Goal: Transaction & Acquisition: Purchase product/service

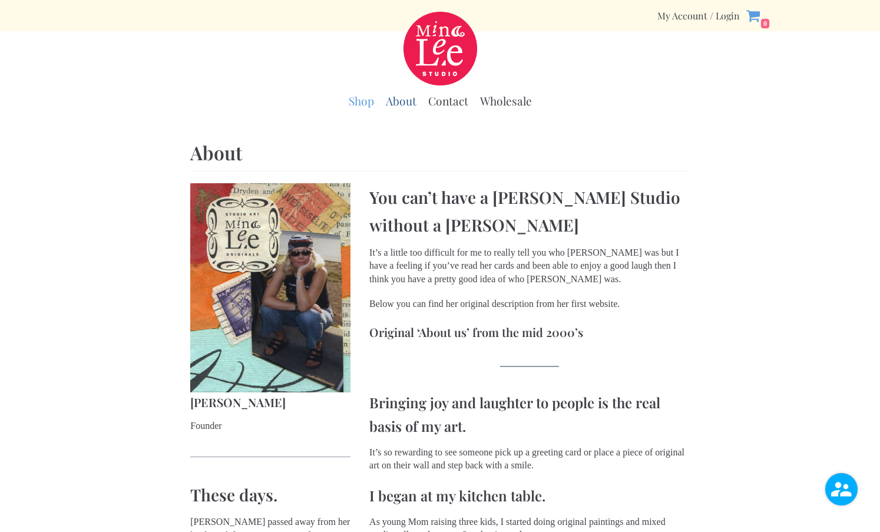
click at [362, 107] on link "Shop" at bounding box center [361, 101] width 25 height 15
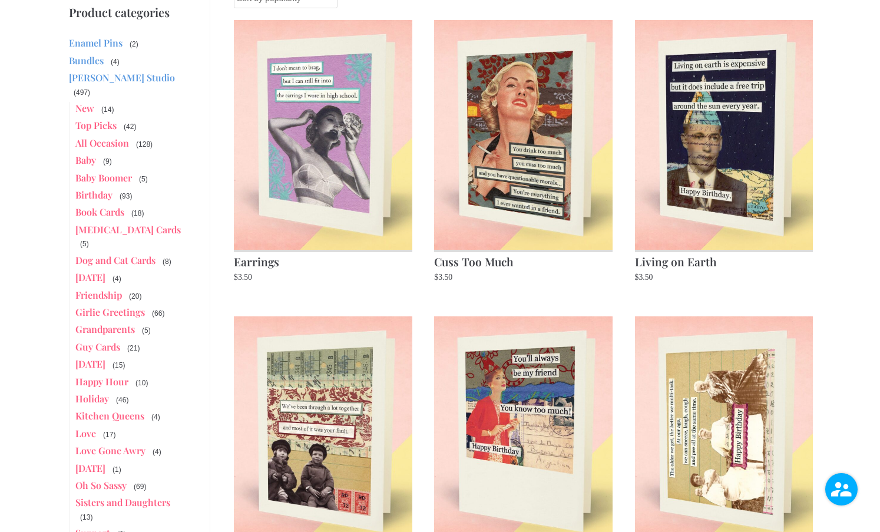
scroll to position [177, 0]
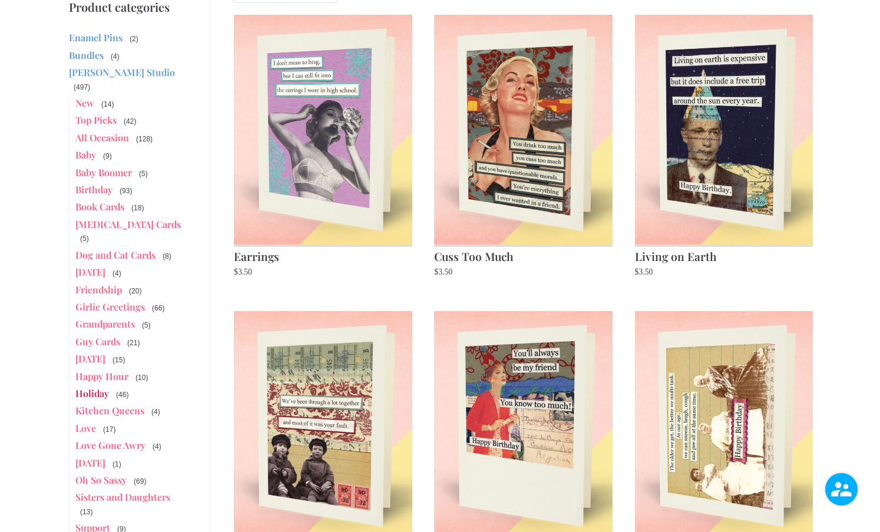
click at [90, 387] on link "Holiday" at bounding box center [92, 393] width 34 height 12
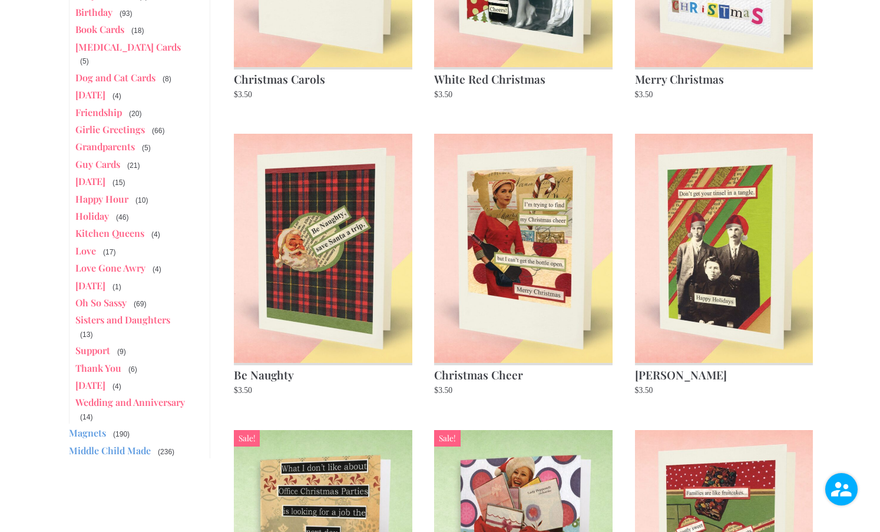
scroll to position [353, 0]
click at [292, 302] on img at bounding box center [323, 248] width 178 height 229
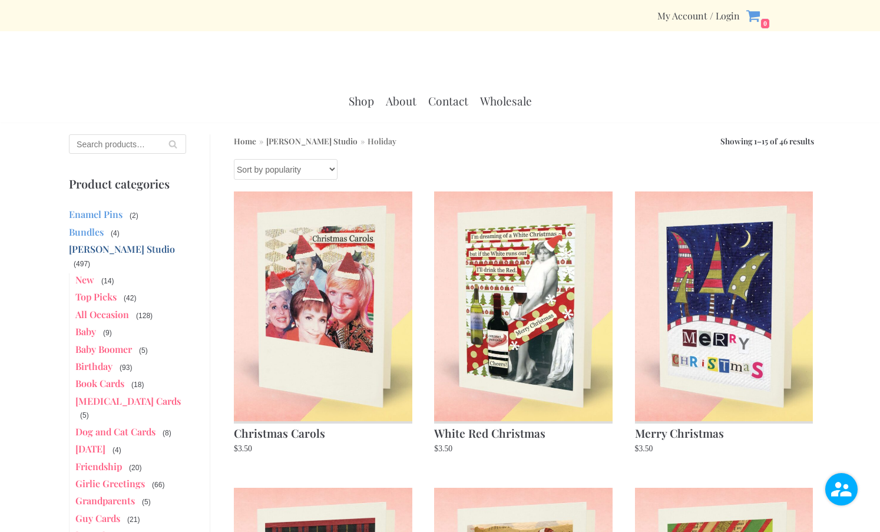
scroll to position [353, 0]
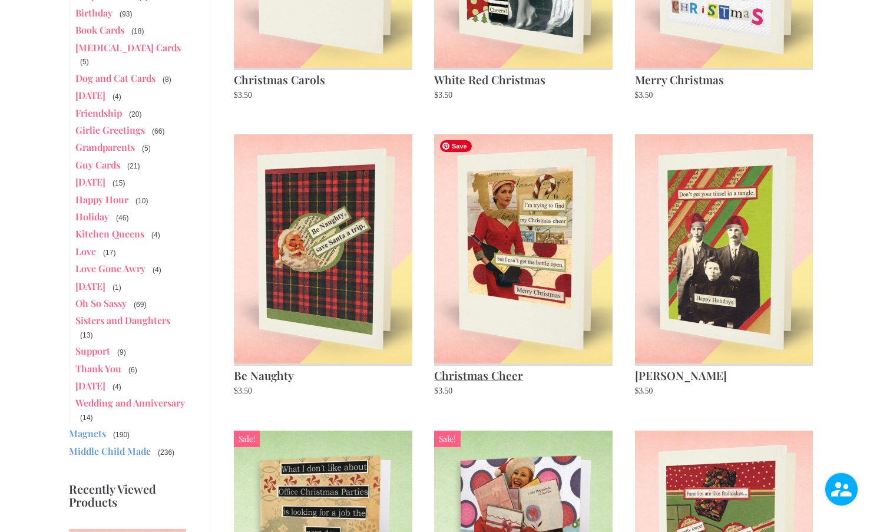
click at [505, 317] on img at bounding box center [523, 248] width 178 height 229
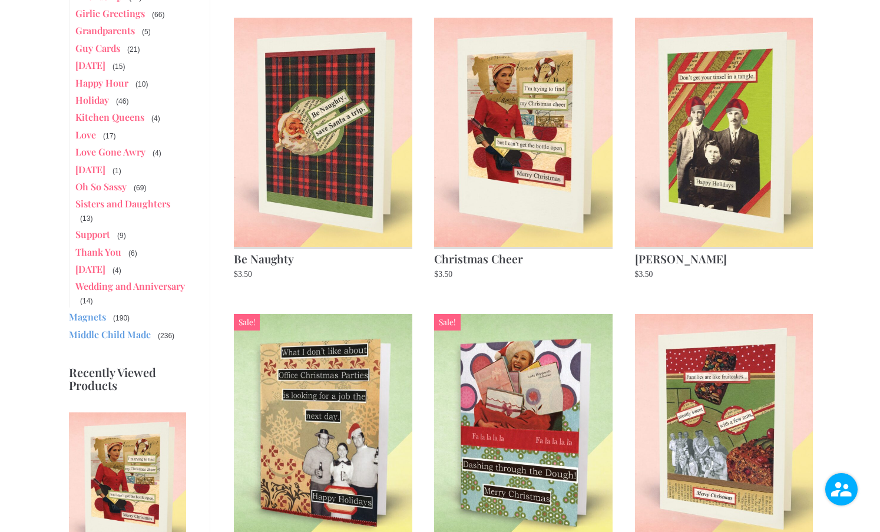
scroll to position [471, 0]
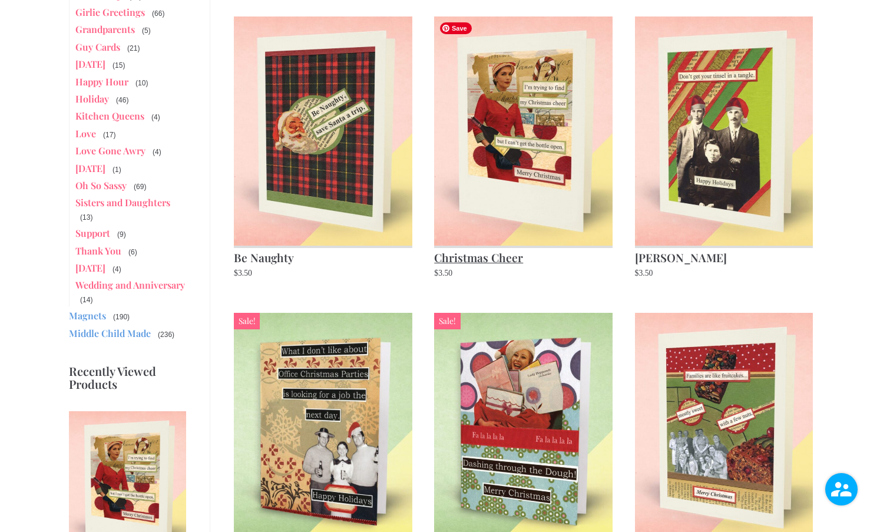
click at [532, 175] on img at bounding box center [523, 130] width 178 height 229
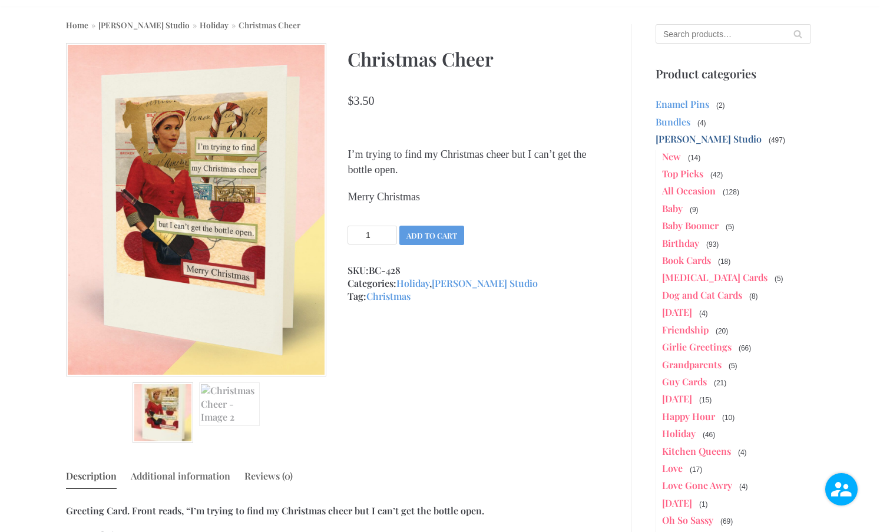
scroll to position [118, 0]
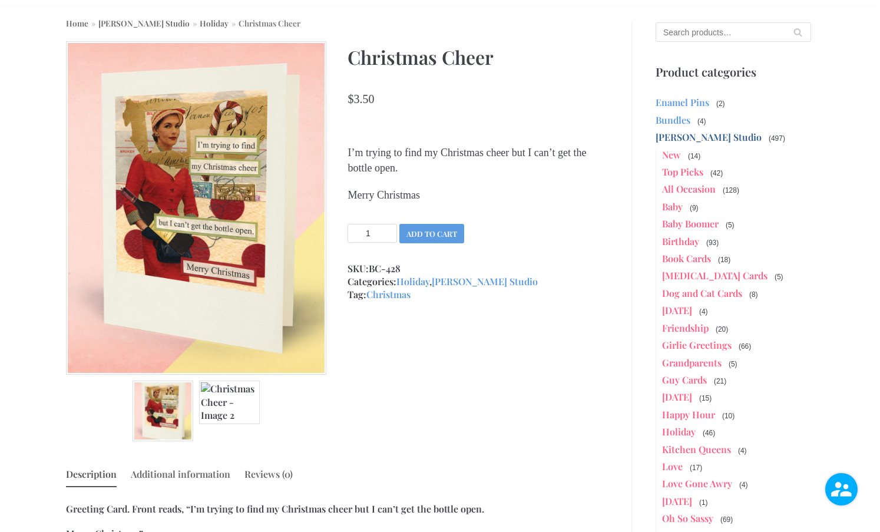
click at [214, 410] on img at bounding box center [229, 401] width 61 height 43
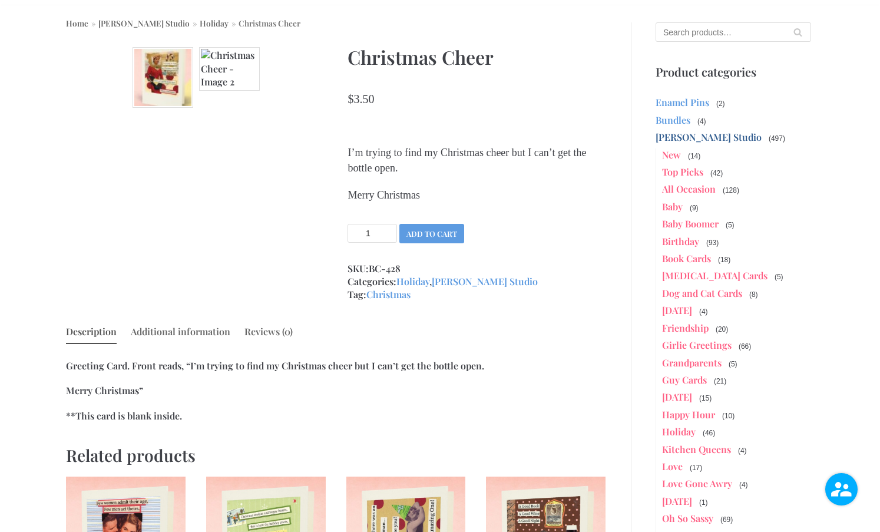
click at [161, 81] on img at bounding box center [163, 77] width 61 height 61
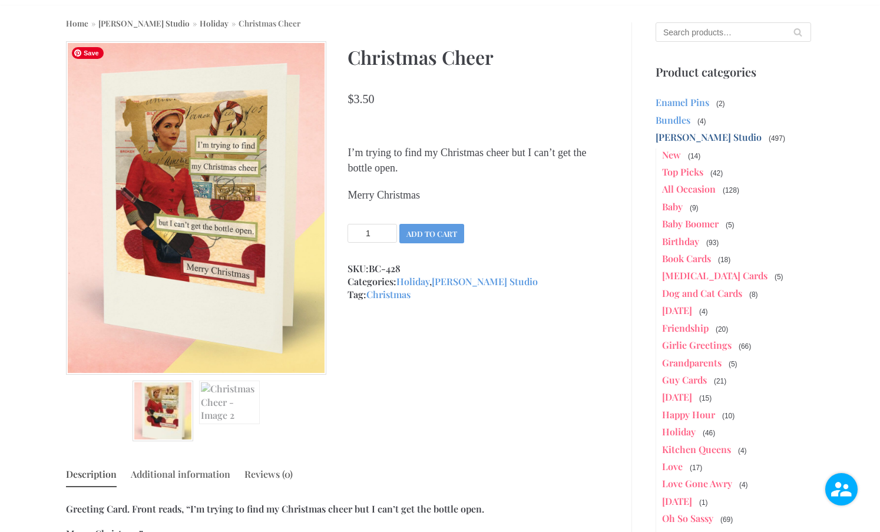
click at [226, 243] on img at bounding box center [196, 207] width 260 height 333
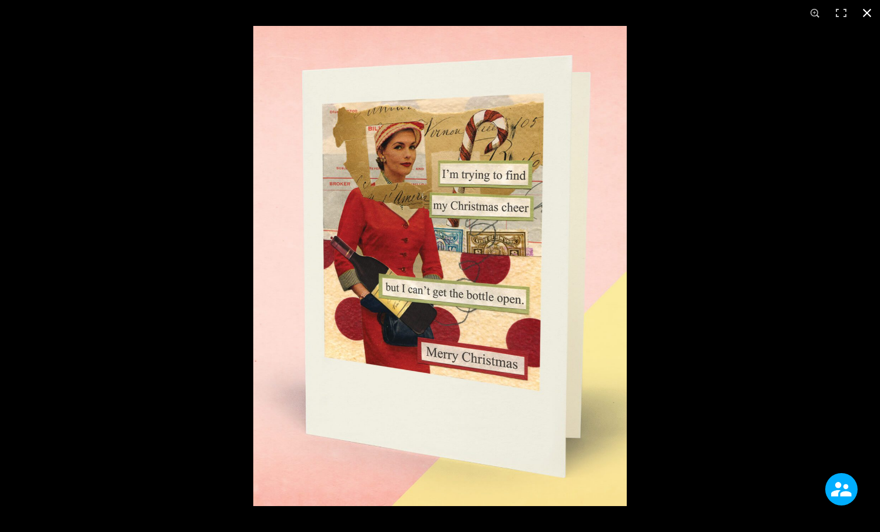
click at [838, 16] on button "Toggle fullscreen" at bounding box center [841, 13] width 26 height 26
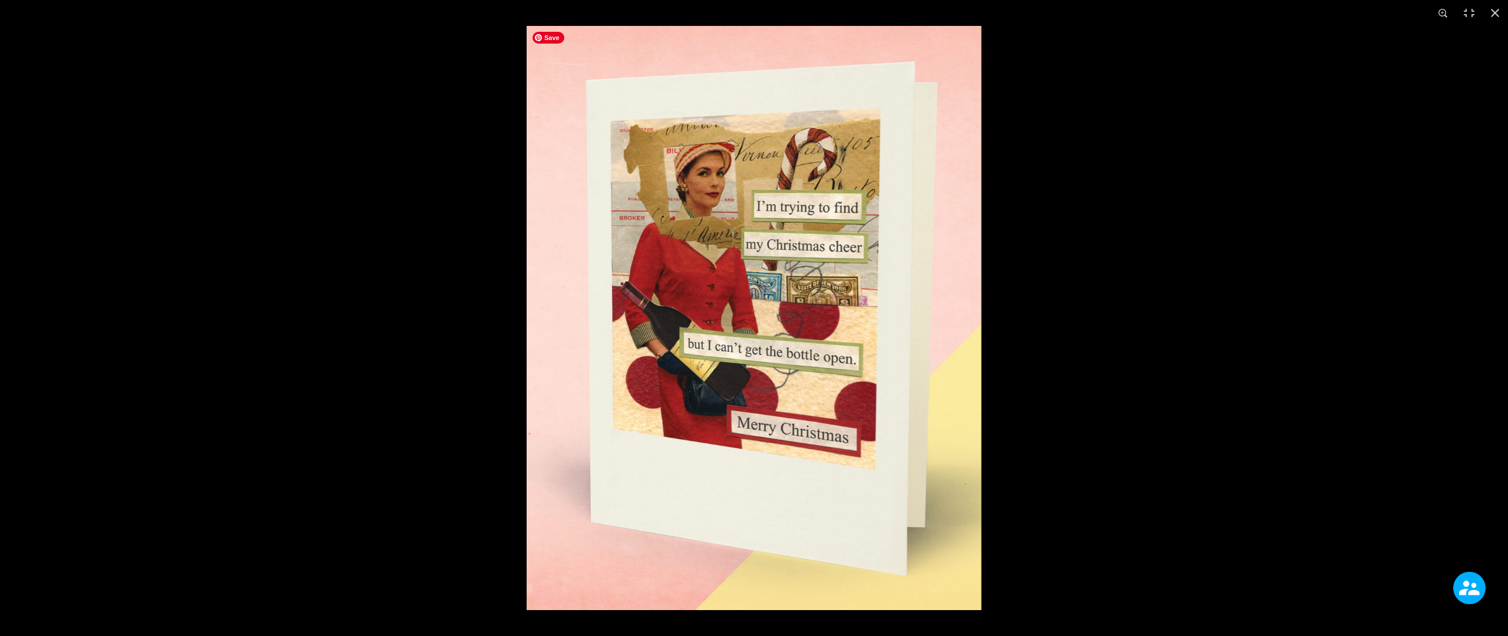
click at [879, 146] on img at bounding box center [754, 318] width 455 height 584
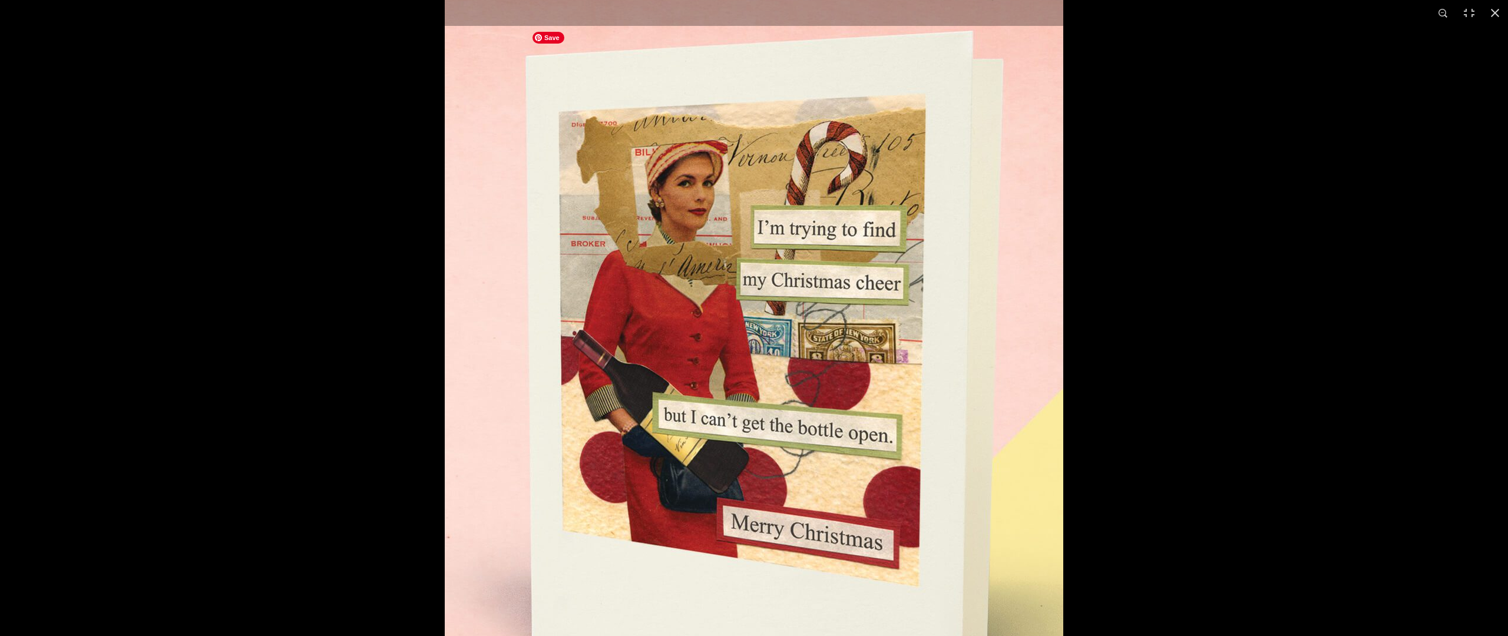
click at [846, 38] on img at bounding box center [754, 379] width 618 height 795
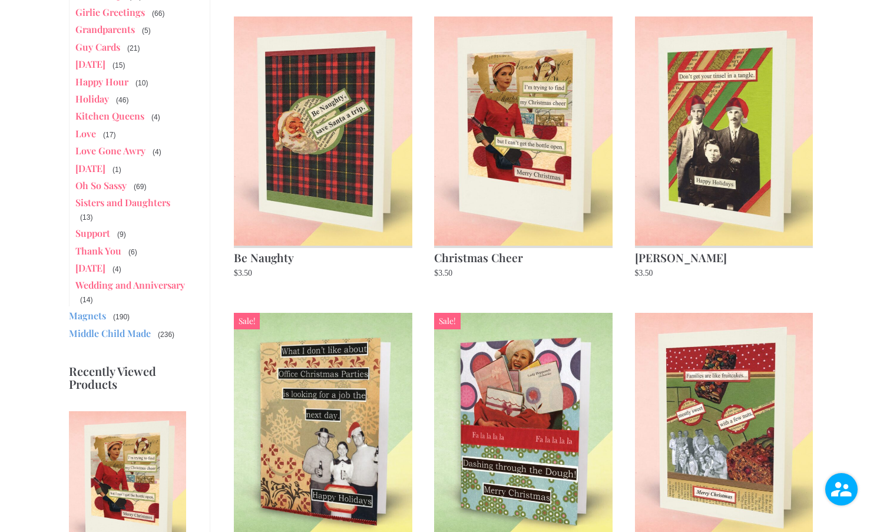
scroll to position [471, 0]
click at [90, 327] on link "Middle Child Made" at bounding box center [110, 333] width 82 height 12
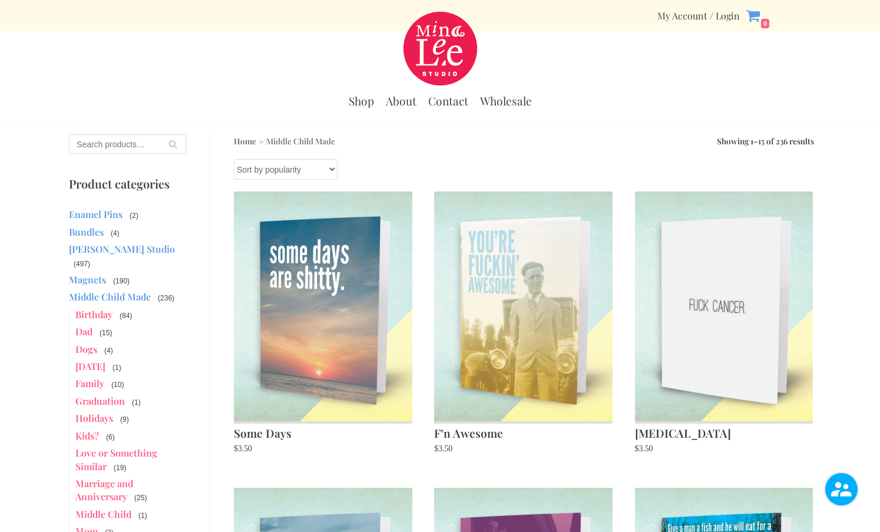
click at [332, 170] on select "Sort by popularity Sort by average rating Sort by latest Sort by price: low to …" at bounding box center [286, 169] width 104 height 21
click at [363, 102] on link "Shop" at bounding box center [361, 101] width 25 height 15
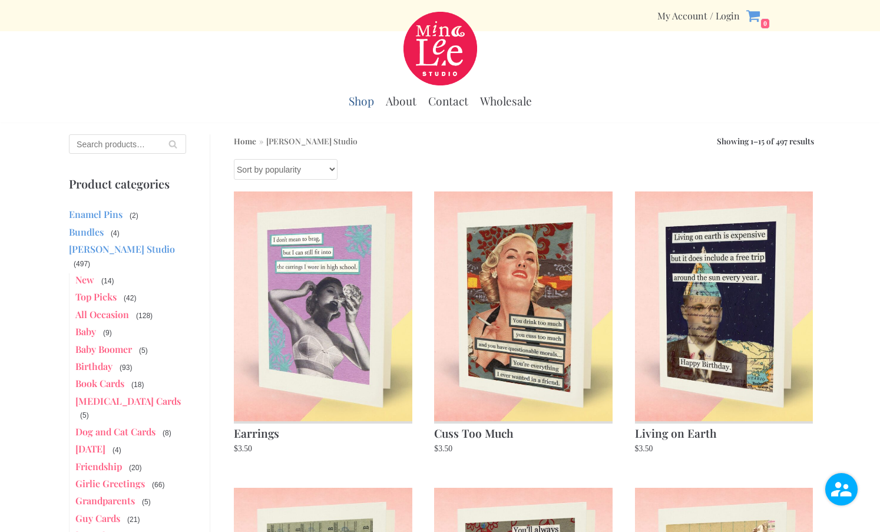
click at [322, 169] on select "Sort by popularity Sort by average rating Sort by latest Sort by price: low to …" at bounding box center [286, 169] width 104 height 21
click at [234, 159] on select "Sort by popularity Sort by average rating Sort by latest Sort by price: low to …" at bounding box center [286, 169] width 104 height 21
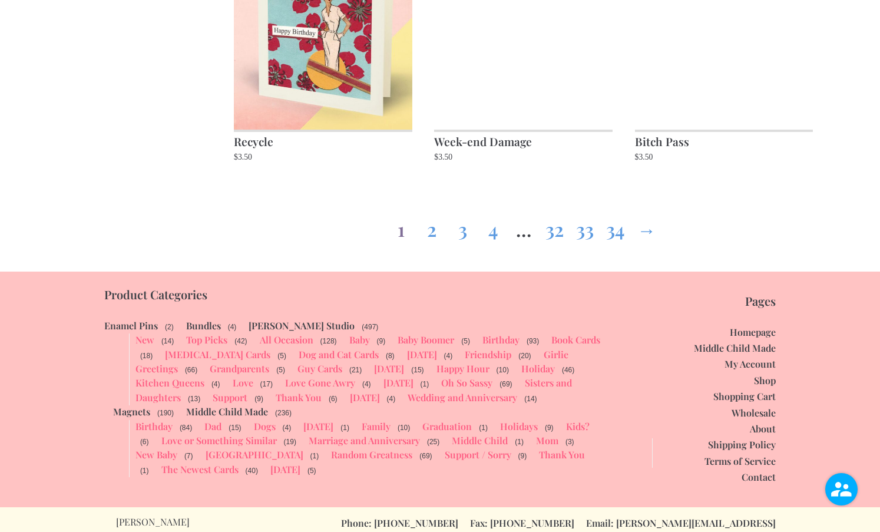
scroll to position [1483, 0]
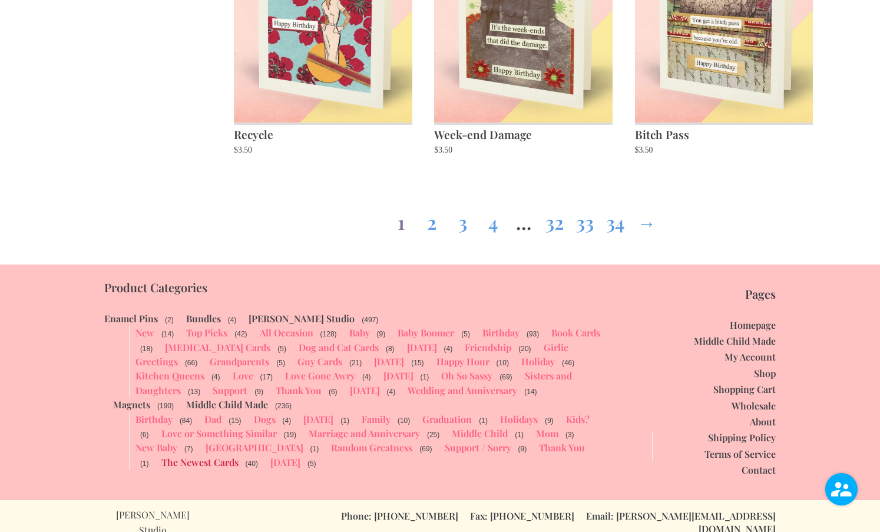
click at [239, 456] on link "The Newest Cards" at bounding box center [199, 462] width 77 height 12
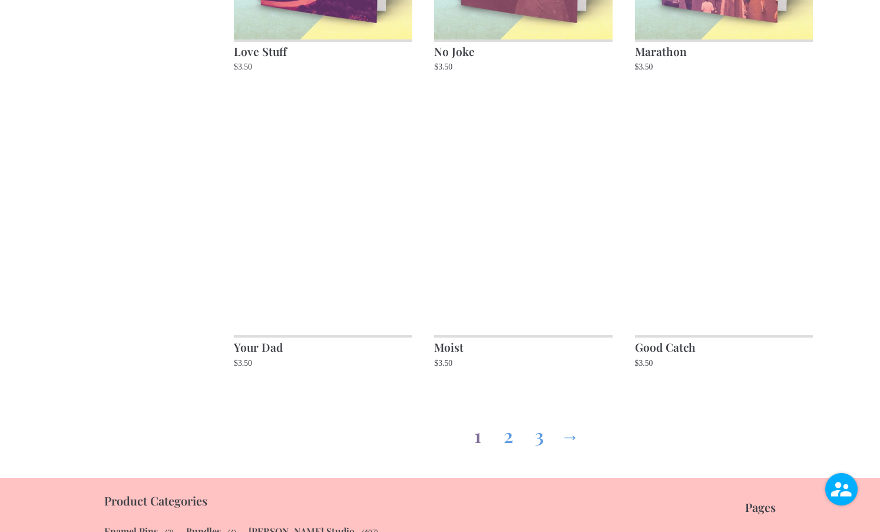
scroll to position [1296, 0]
